Goal: Check status

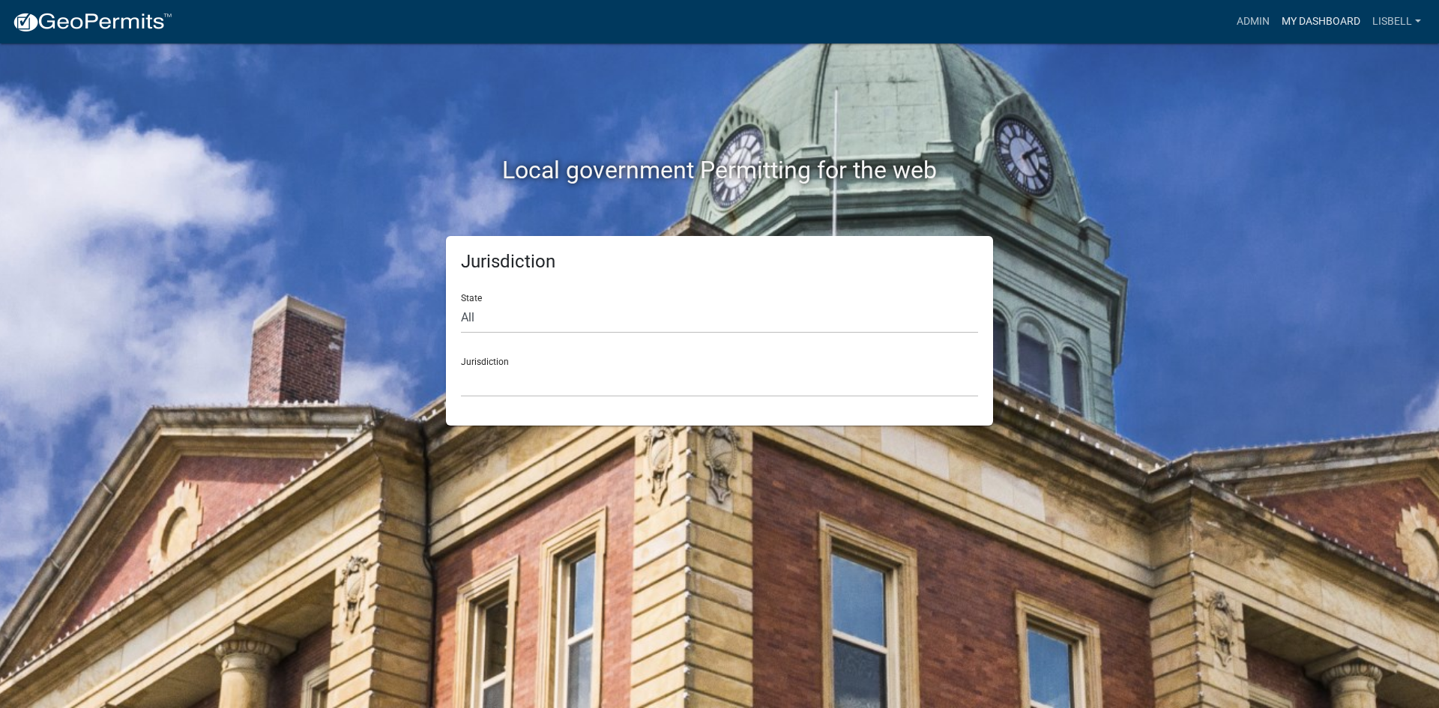
click at [1293, 19] on link "My Dashboard" at bounding box center [1320, 21] width 91 height 28
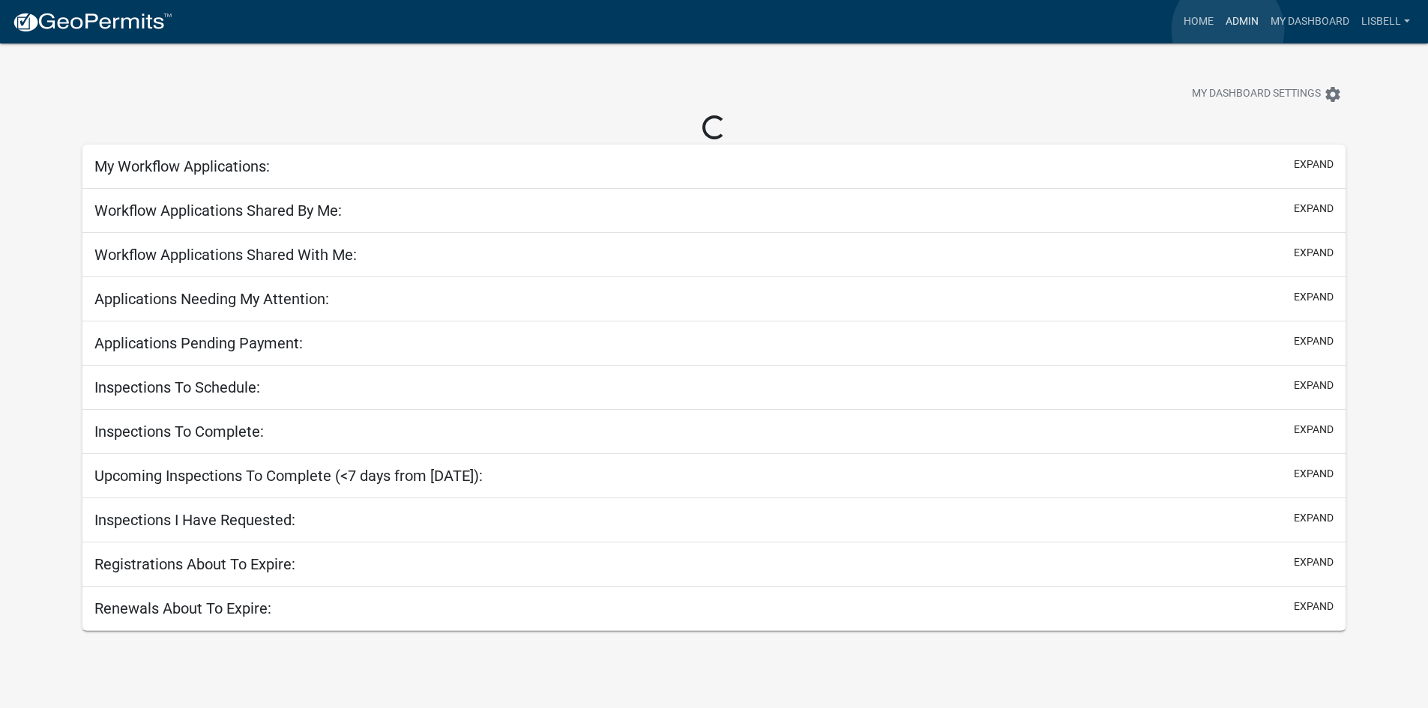
click at [1227, 30] on link "Admin" at bounding box center [1241, 21] width 45 height 28
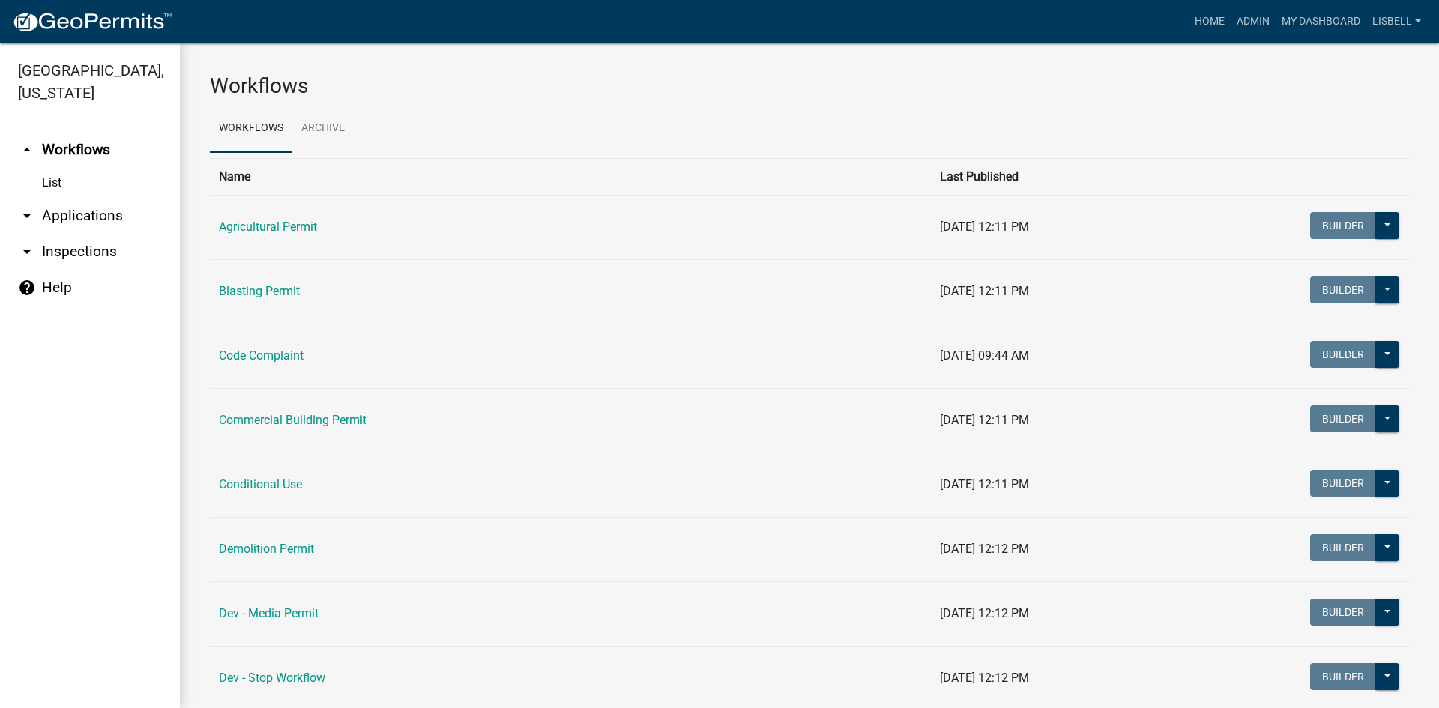
click at [68, 207] on link "arrow_drop_down Applications" at bounding box center [90, 216] width 180 height 36
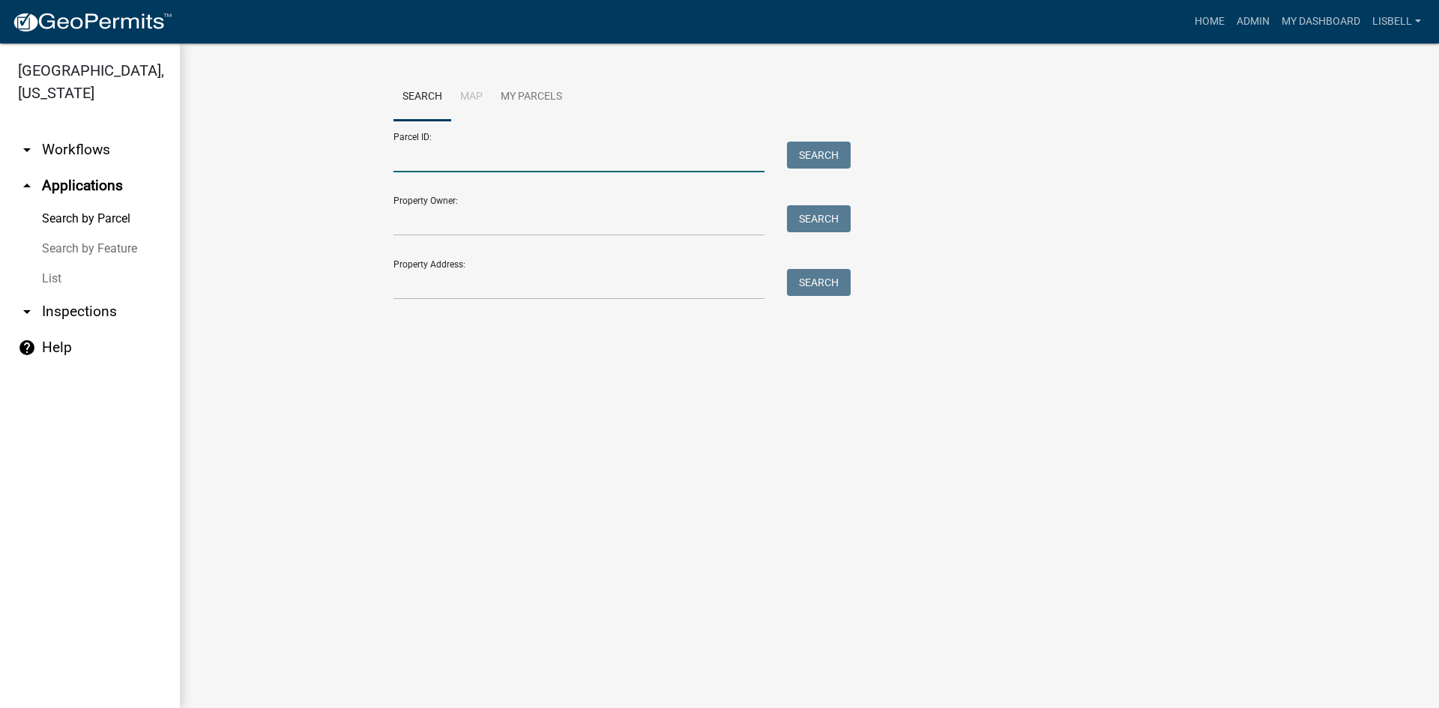
click at [518, 151] on input "Parcel ID:" at bounding box center [578, 157] width 371 height 31
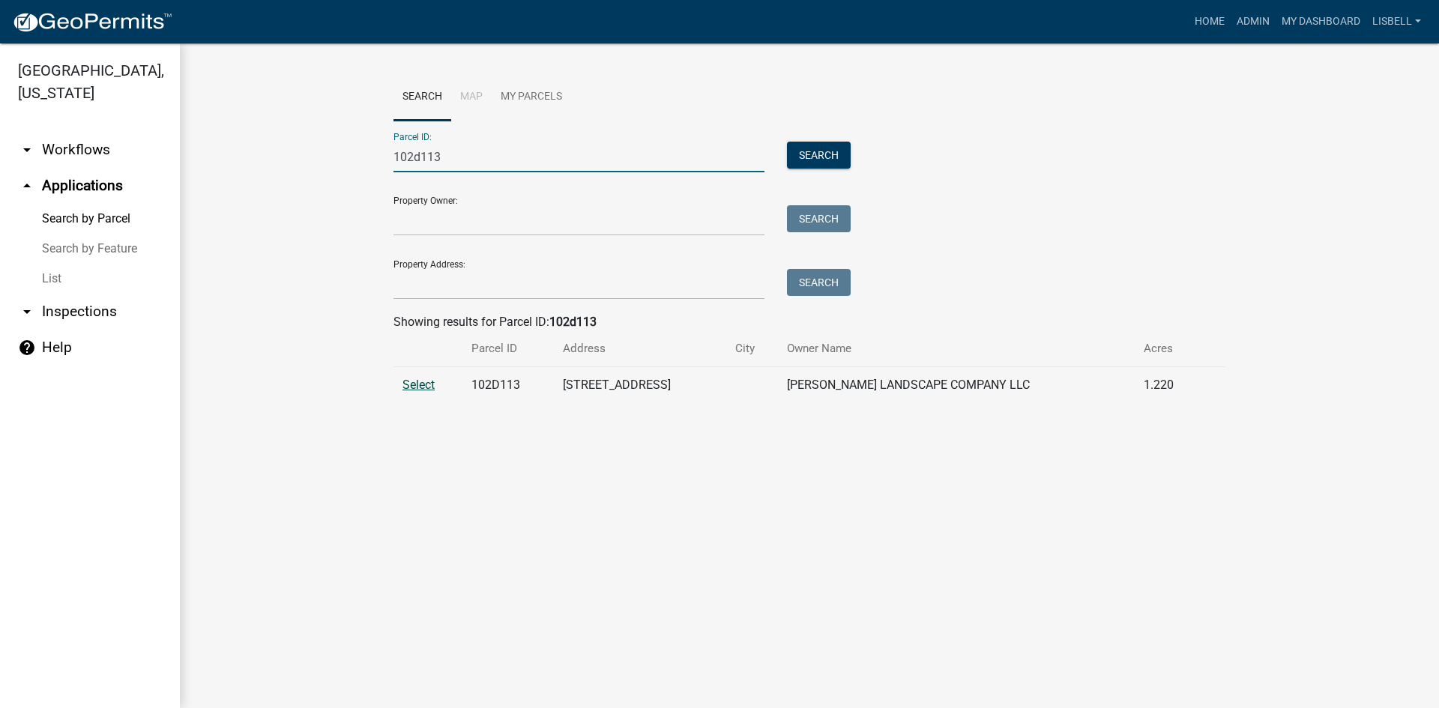
type input "102d113"
click at [418, 388] on span "Select" at bounding box center [418, 385] width 32 height 14
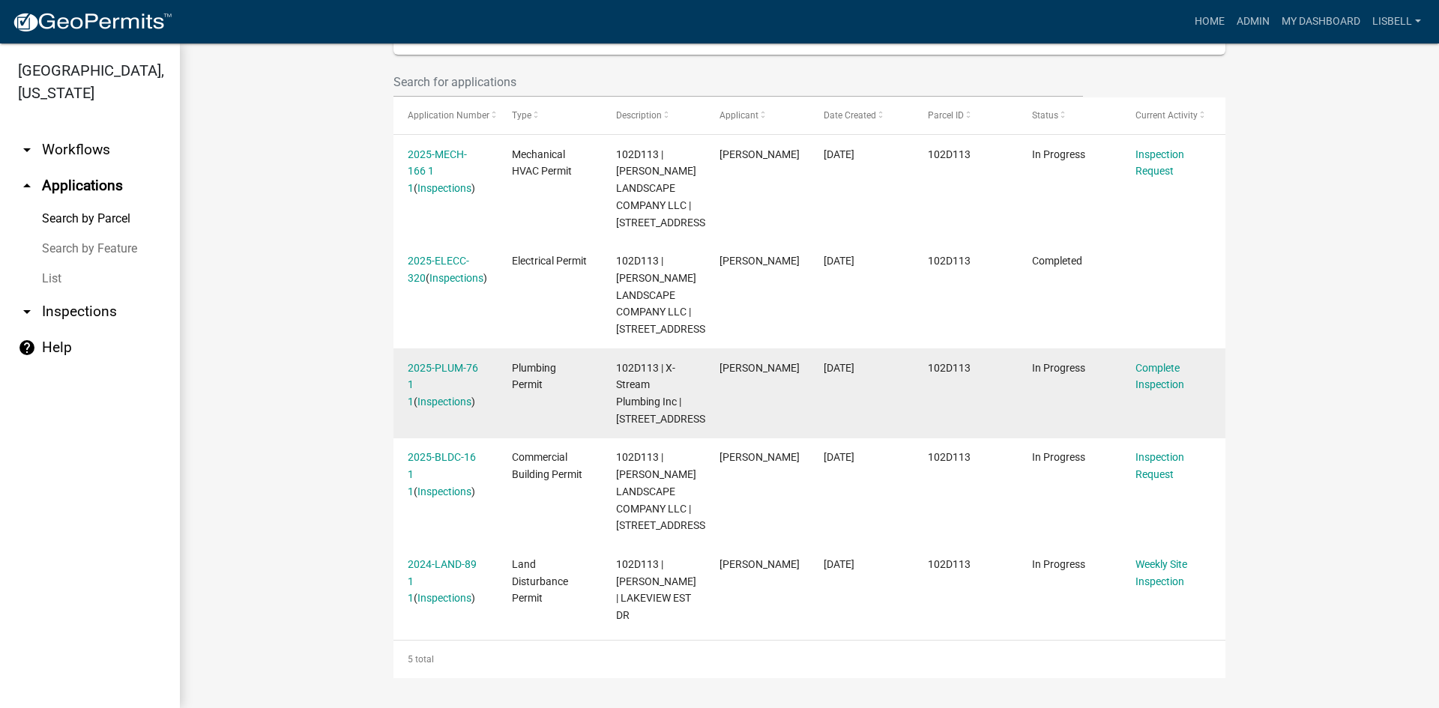
scroll to position [513, 0]
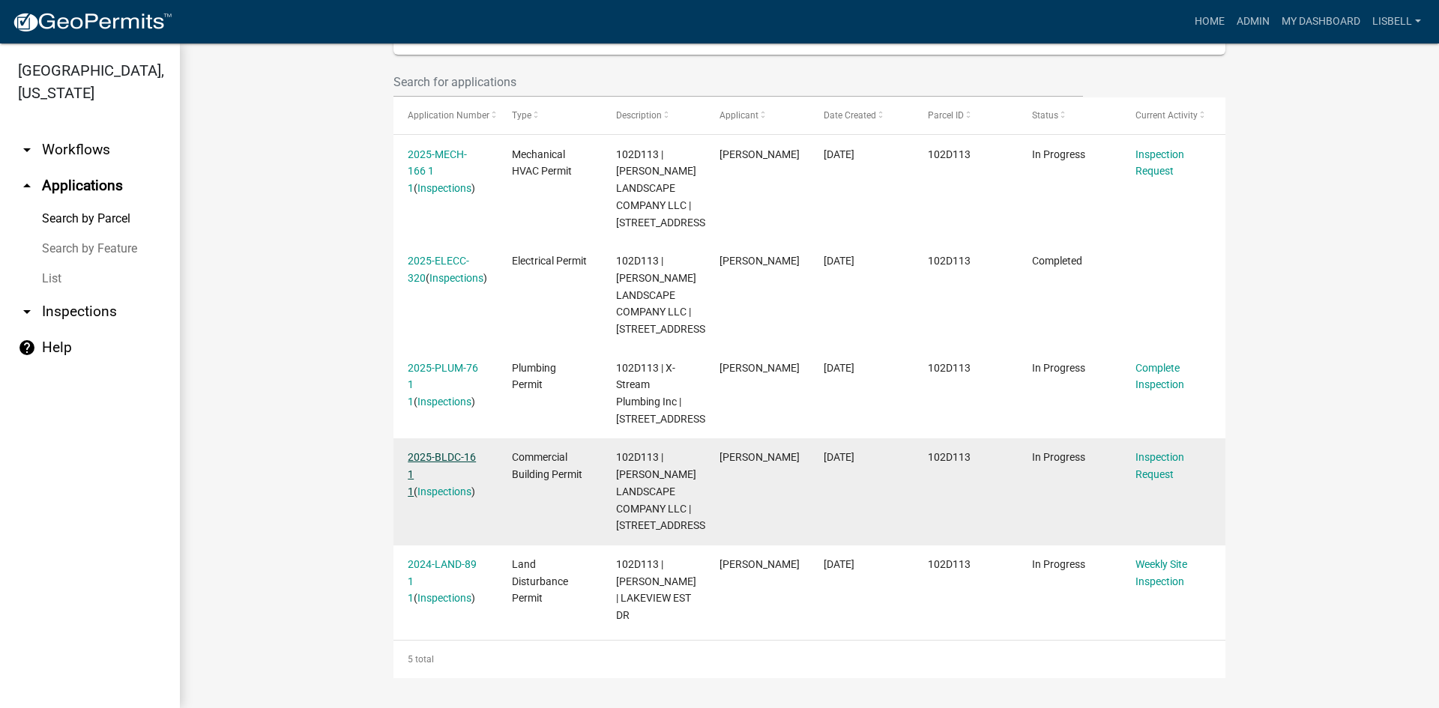
click at [459, 451] on link "2025-BLDC-16 1 1" at bounding box center [442, 474] width 68 height 46
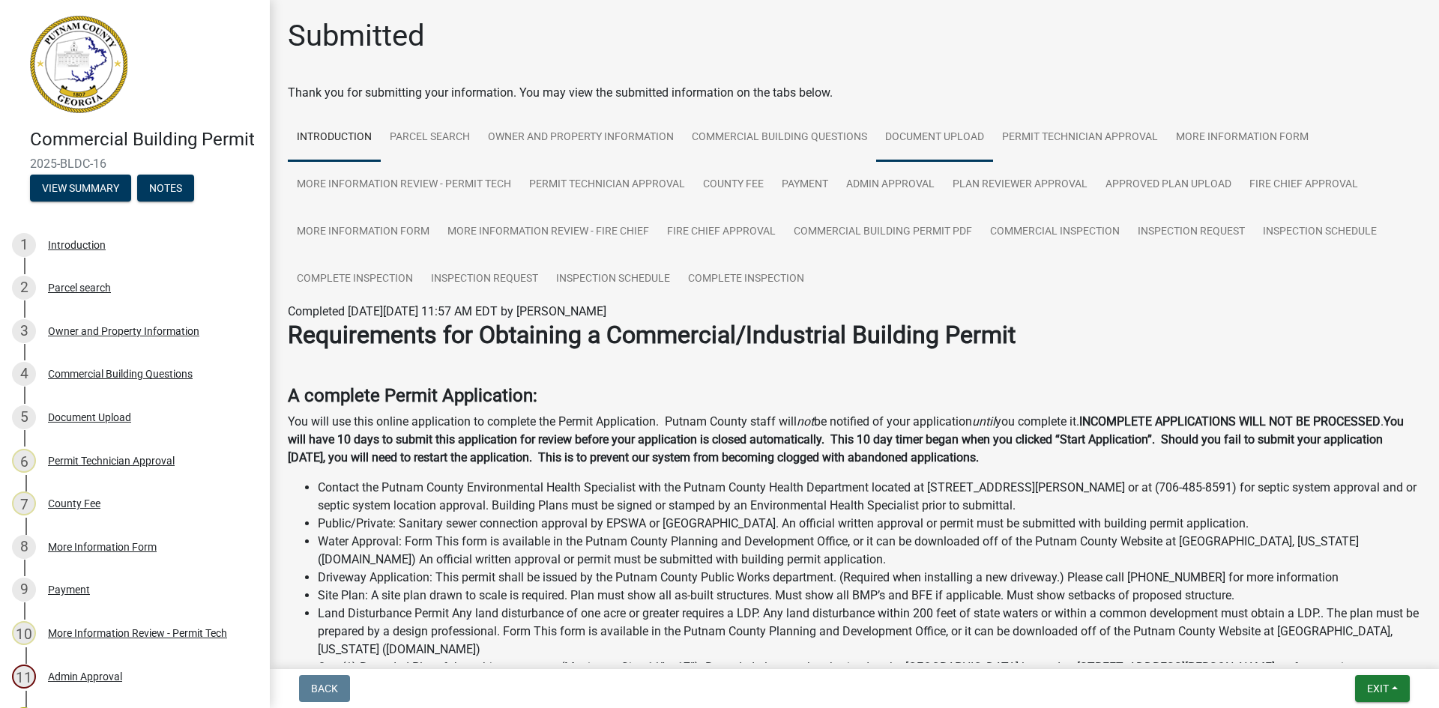
click at [928, 141] on link "Document Upload" at bounding box center [934, 138] width 117 height 48
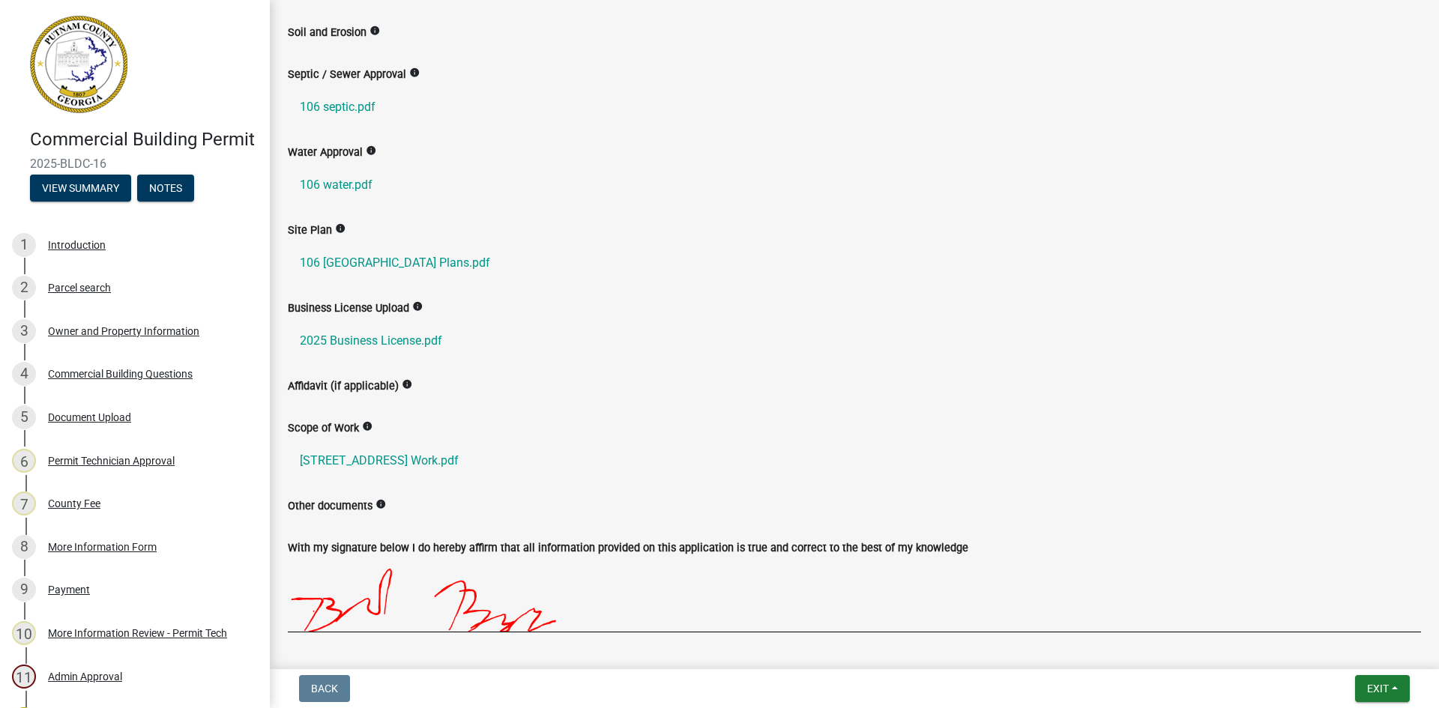
scroll to position [525, 0]
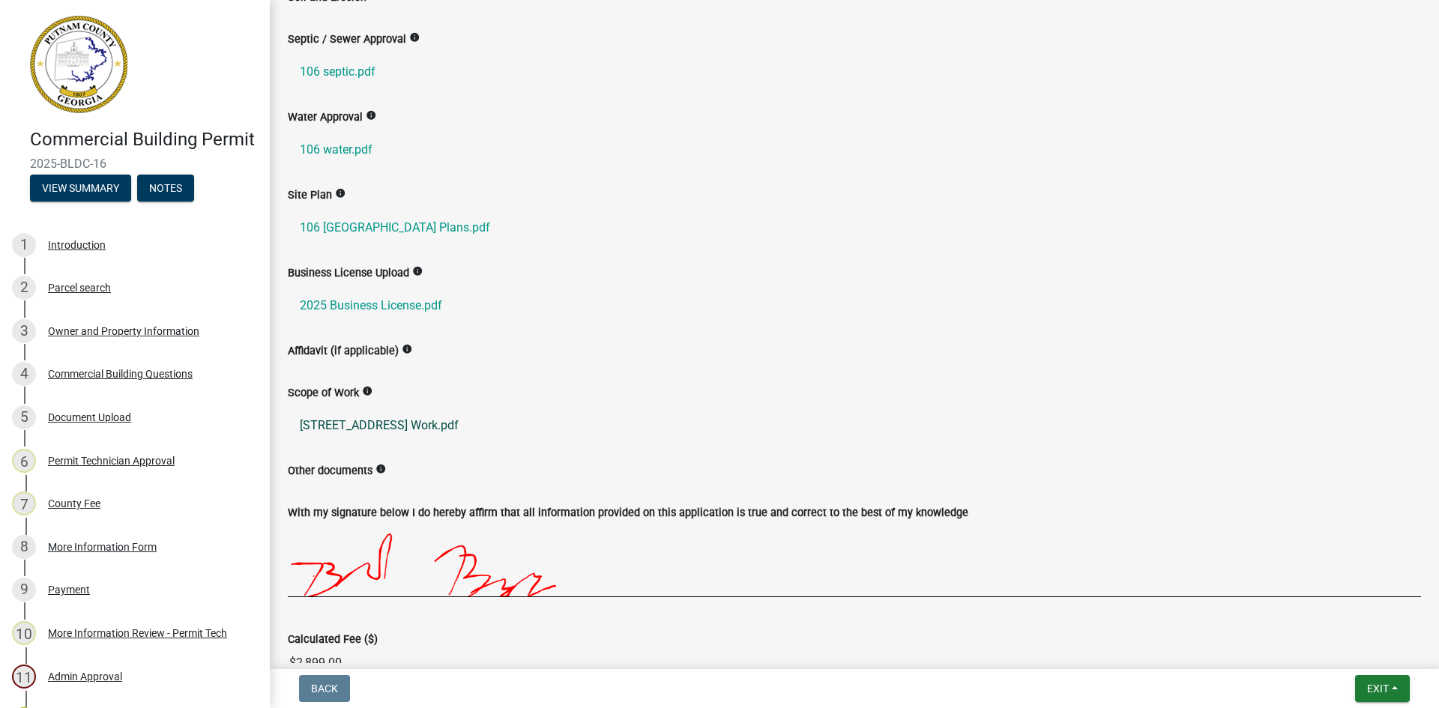
click at [456, 423] on link "106 Lakeview Estates Drive Work.pdf" at bounding box center [854, 426] width 1133 height 36
click at [460, 225] on link "106 Lakeview Est SiteCivil Plans.pdf" at bounding box center [854, 228] width 1133 height 36
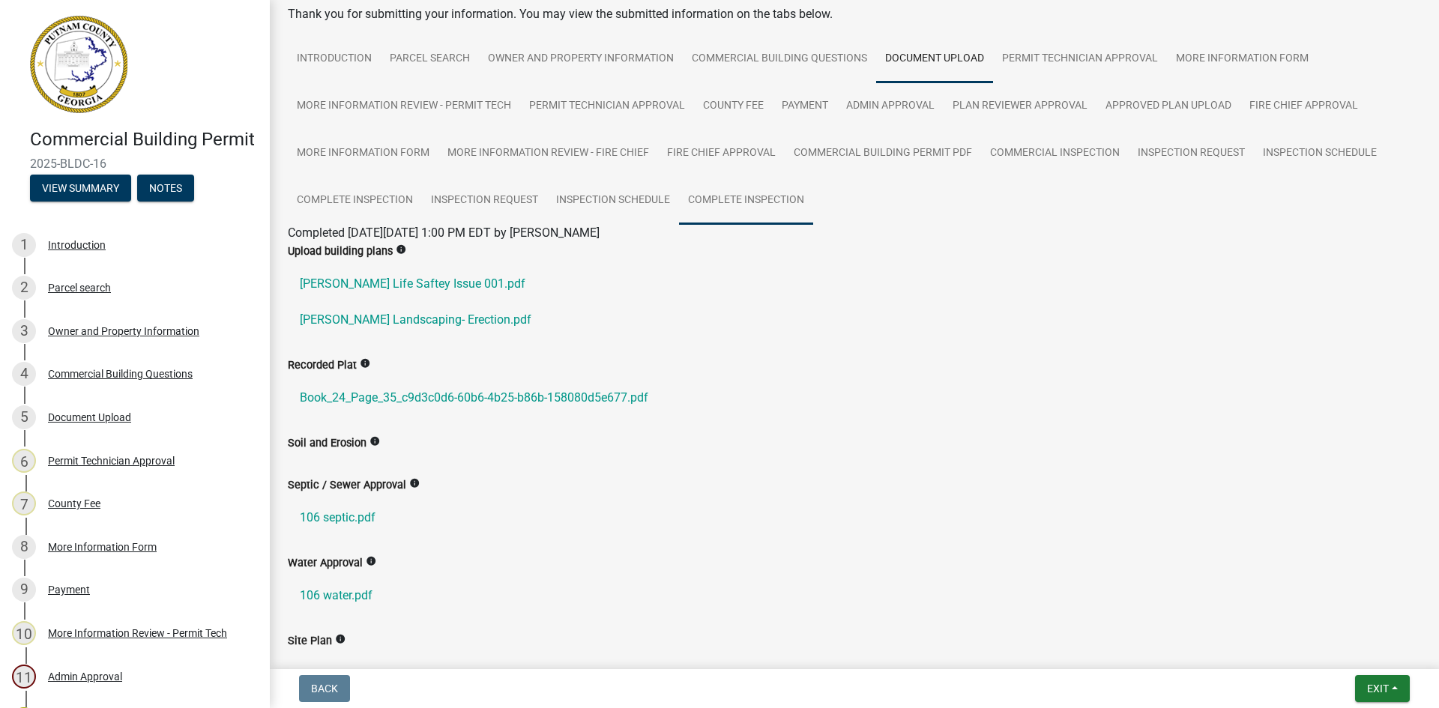
scroll to position [0, 0]
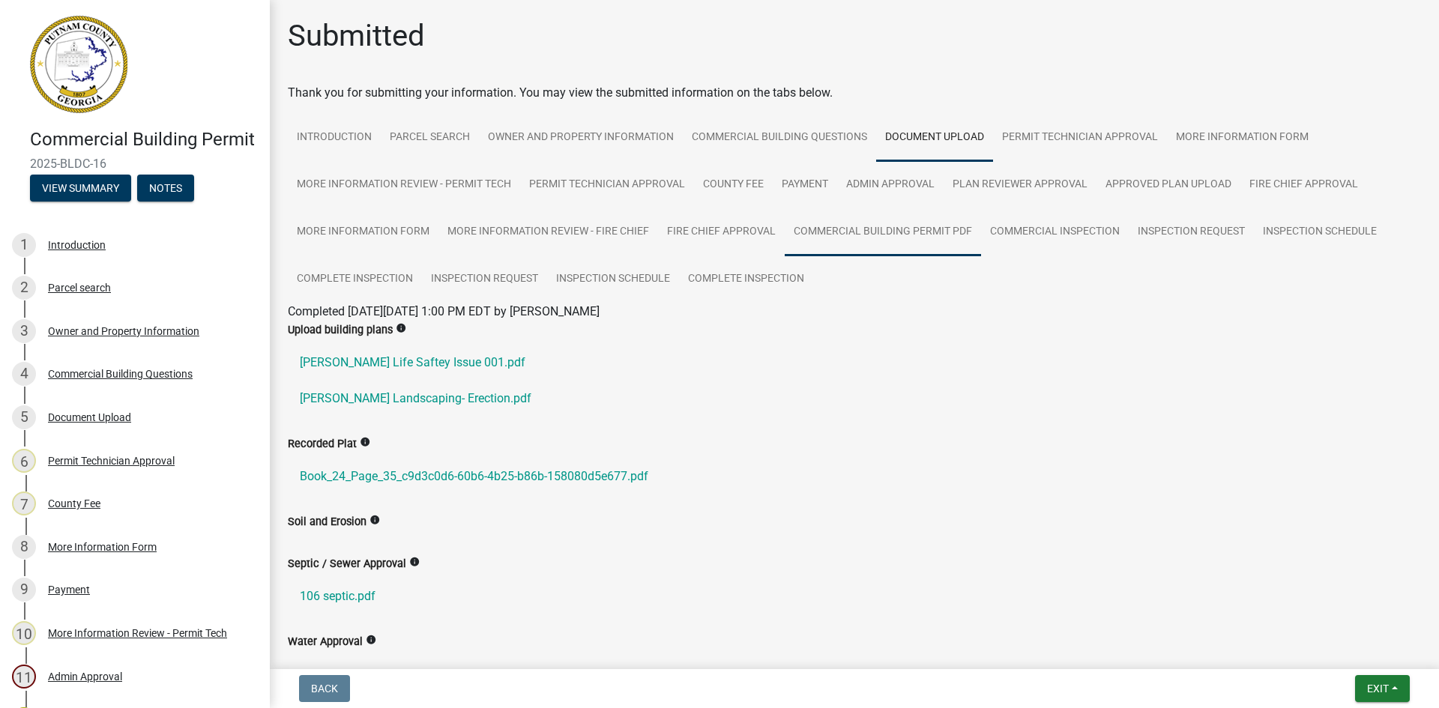
click at [914, 227] on link "Commercial Building Permit PDF" at bounding box center [883, 232] width 196 height 48
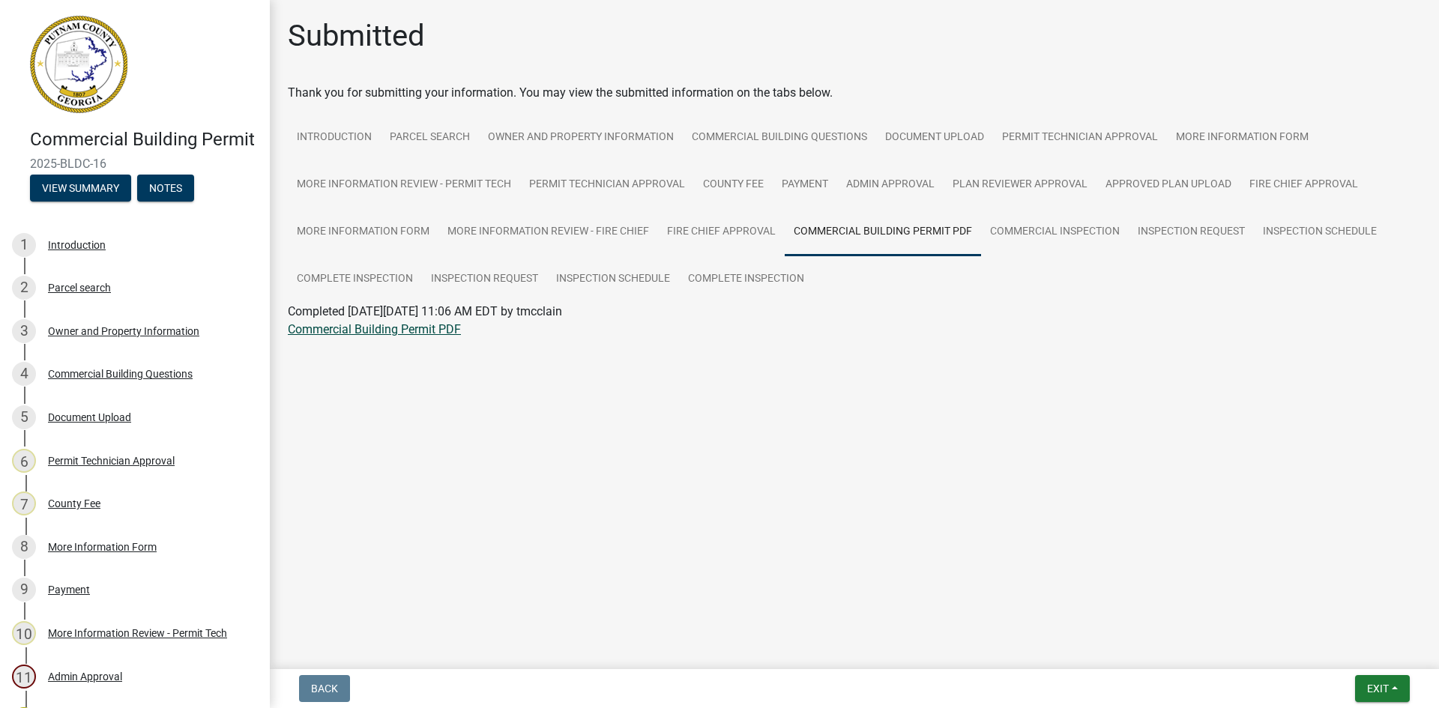
click at [400, 326] on link "Commercial Building Permit PDF" at bounding box center [374, 329] width 173 height 14
